Goal: Navigation & Orientation: Find specific page/section

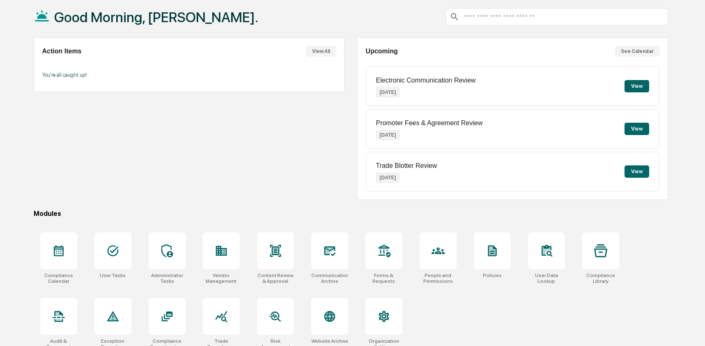
scroll to position [53, 0]
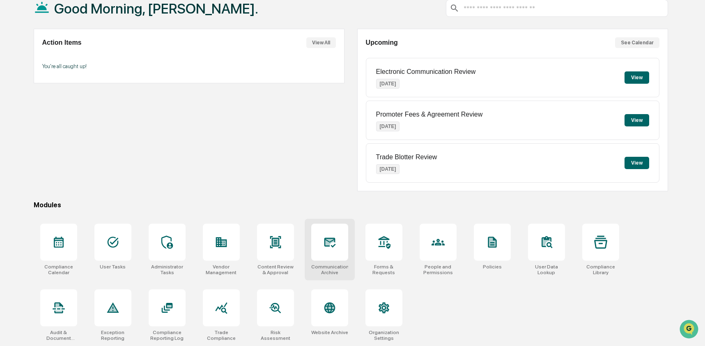
click at [337, 247] on div at bounding box center [329, 242] width 37 height 37
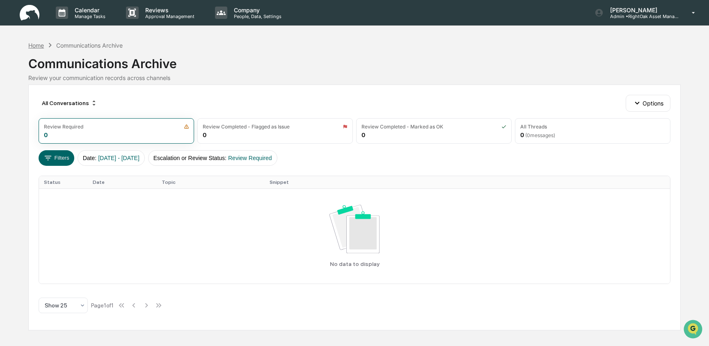
click at [42, 45] on div "Home" at bounding box center [36, 45] width 16 height 7
